Goal: Information Seeking & Learning: Find specific fact

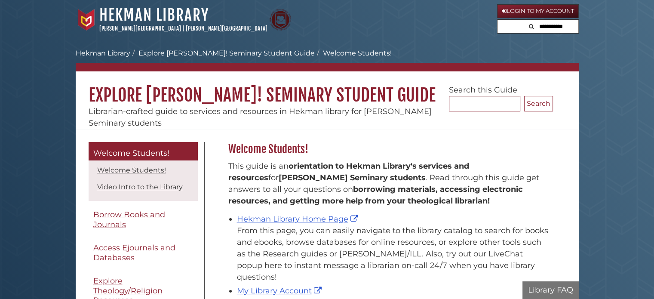
scroll to position [126, 329]
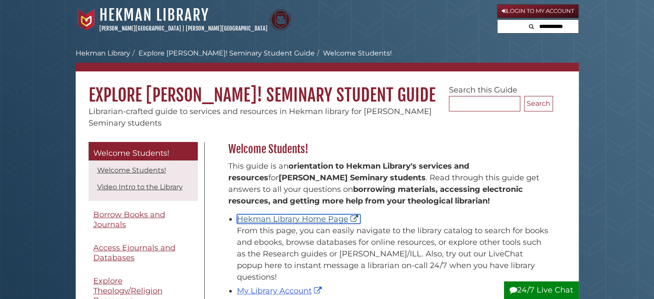
click at [269, 220] on link "Hekman Library Home Page" at bounding box center [298, 218] width 123 height 9
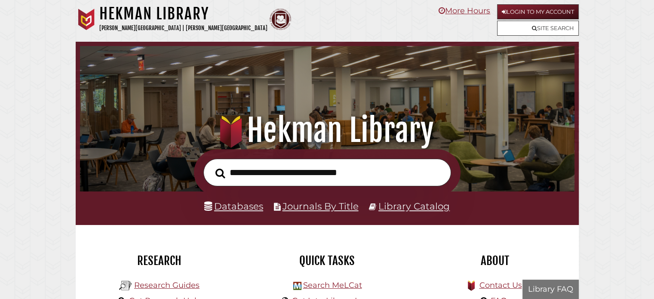
scroll to position [163, 490]
click at [251, 173] on input "text" at bounding box center [327, 173] width 248 height 28
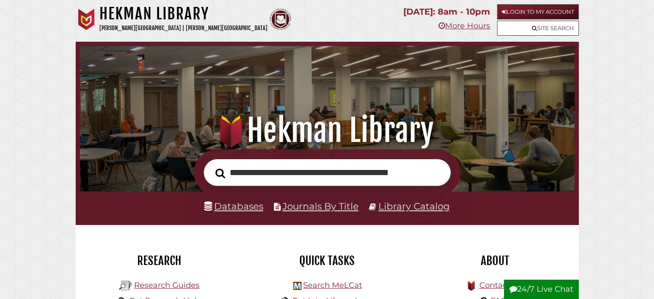
type input "**********"
click at [211, 166] on button "Search" at bounding box center [220, 173] width 18 height 15
